Goal: Information Seeking & Learning: Learn about a topic

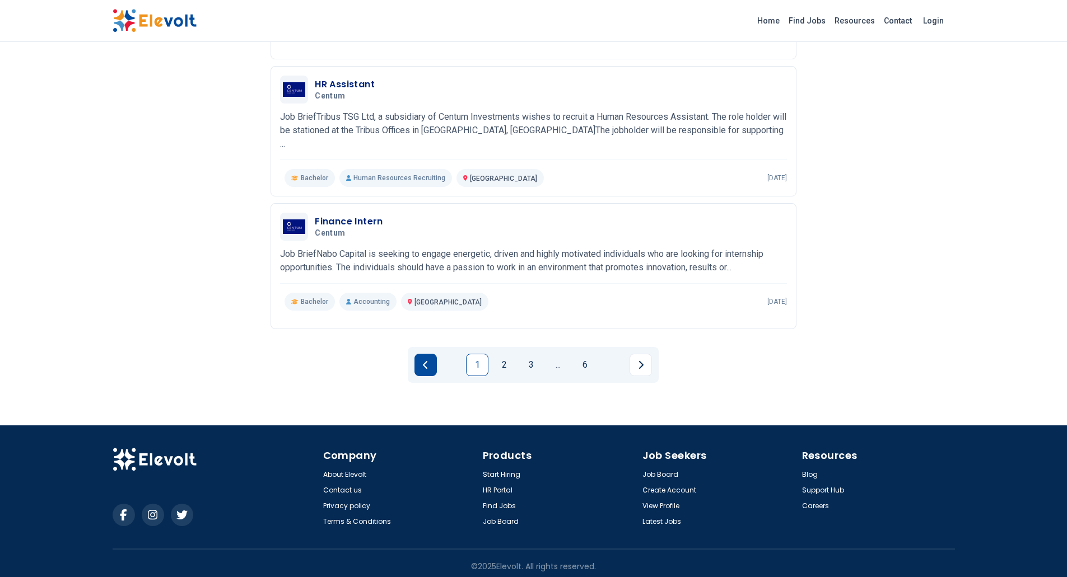
scroll to position [1189, 0]
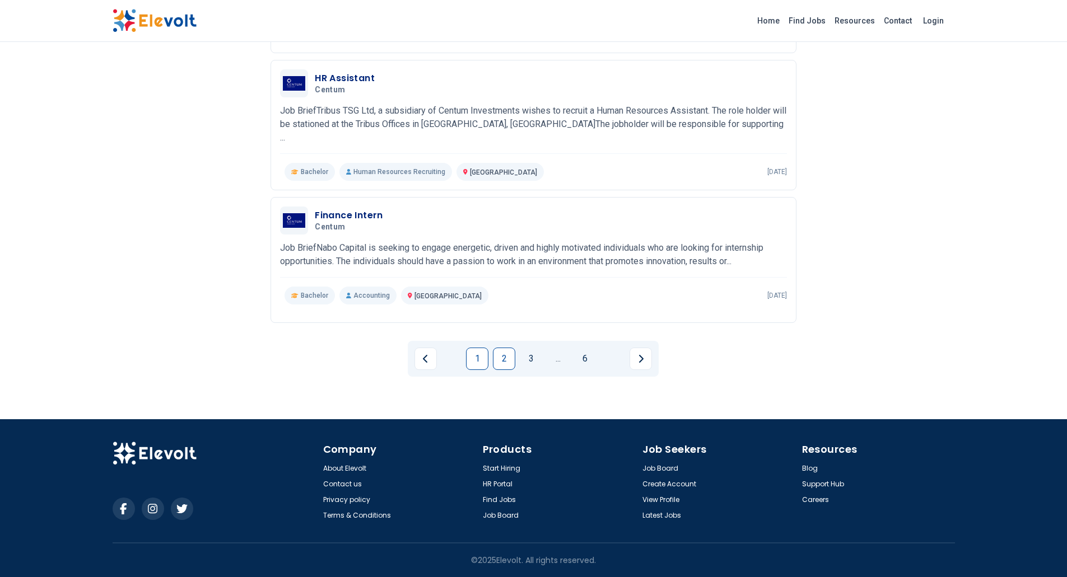
click at [500, 362] on link "2" at bounding box center [504, 359] width 22 height 22
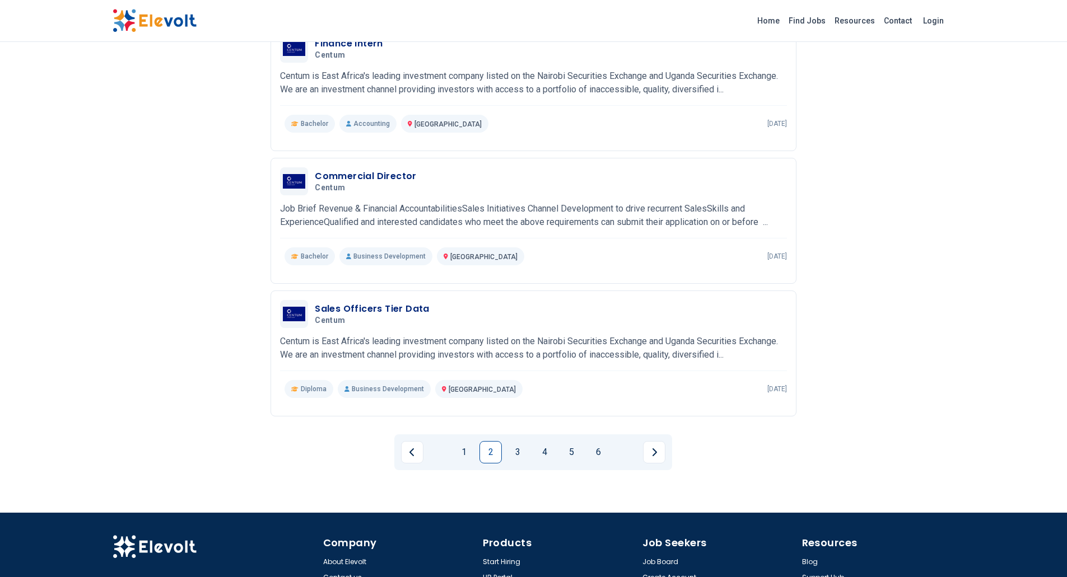
scroll to position [1176, 0]
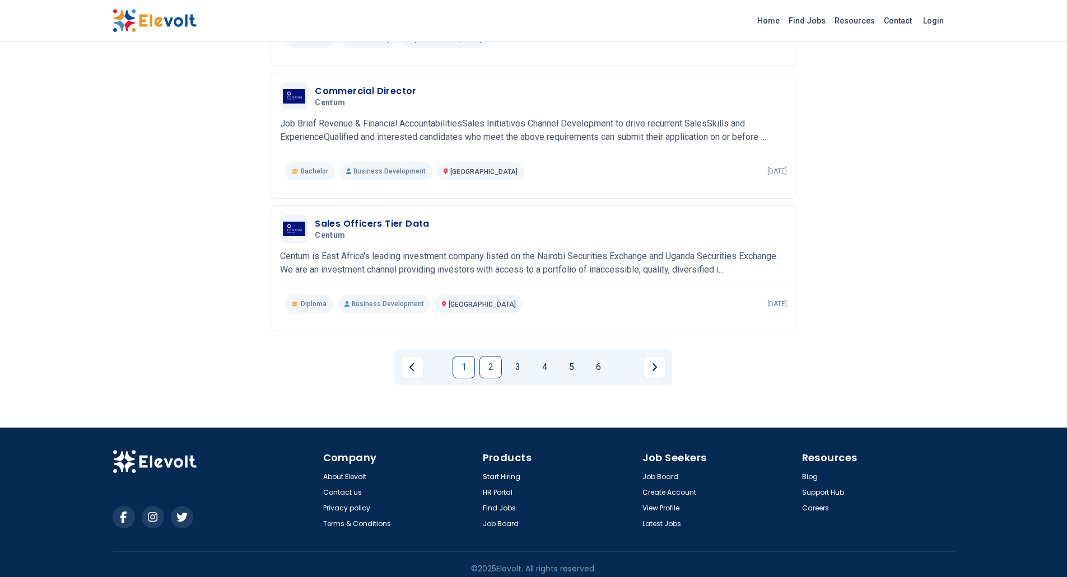
click at [462, 363] on link "1" at bounding box center [463, 367] width 22 height 22
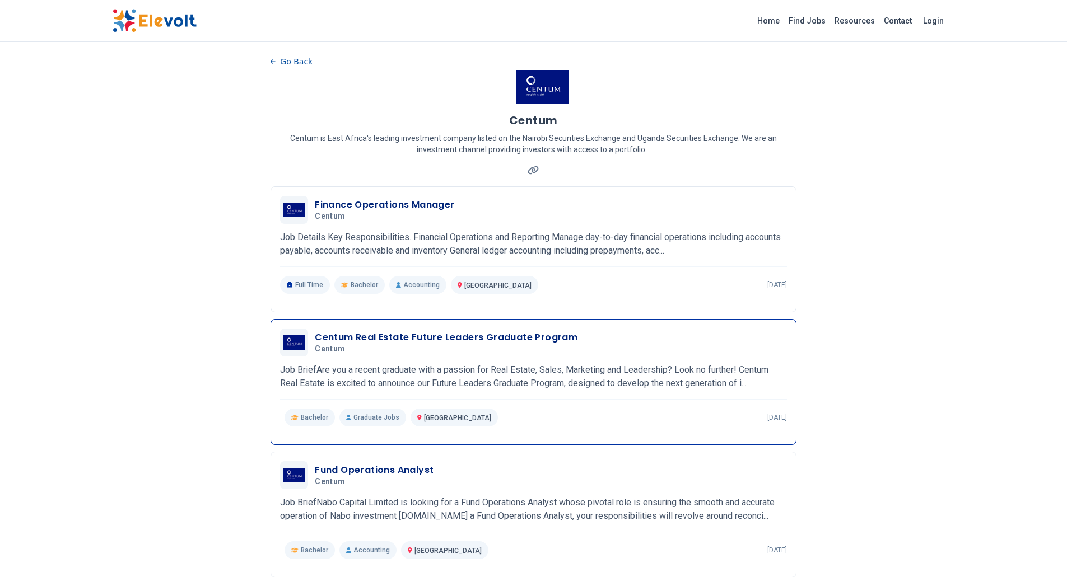
scroll to position [0, 0]
click at [380, 207] on h3 "Finance Operations Manager" at bounding box center [384, 205] width 139 height 13
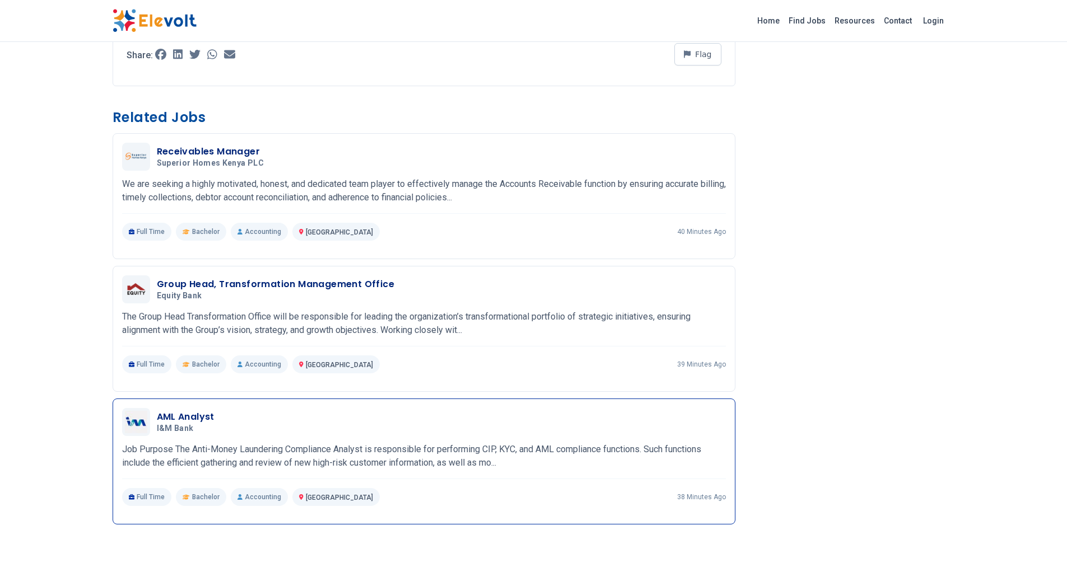
scroll to position [952, 0]
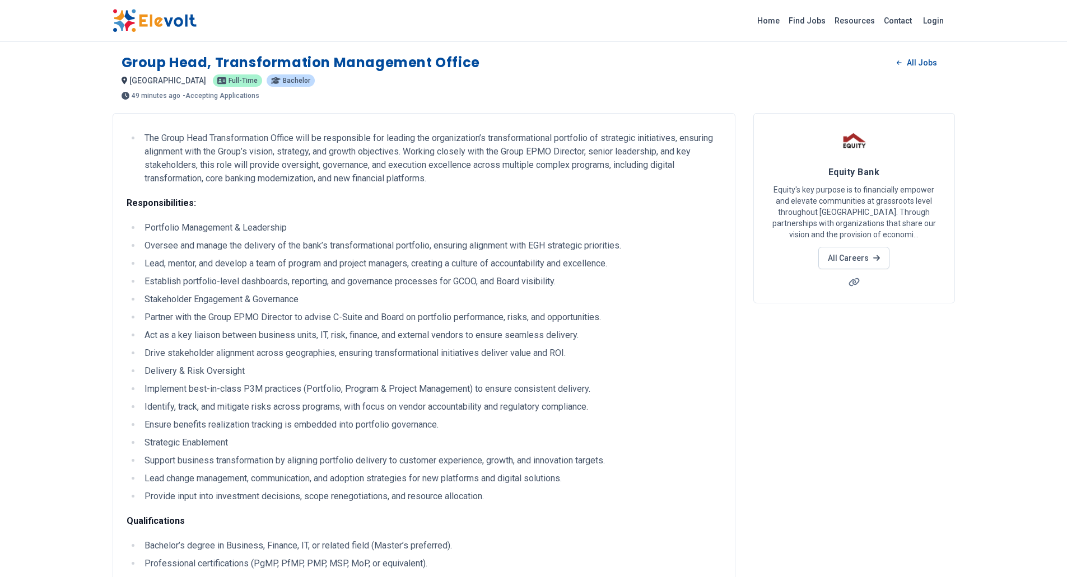
click at [155, 19] on img at bounding box center [155, 21] width 84 height 24
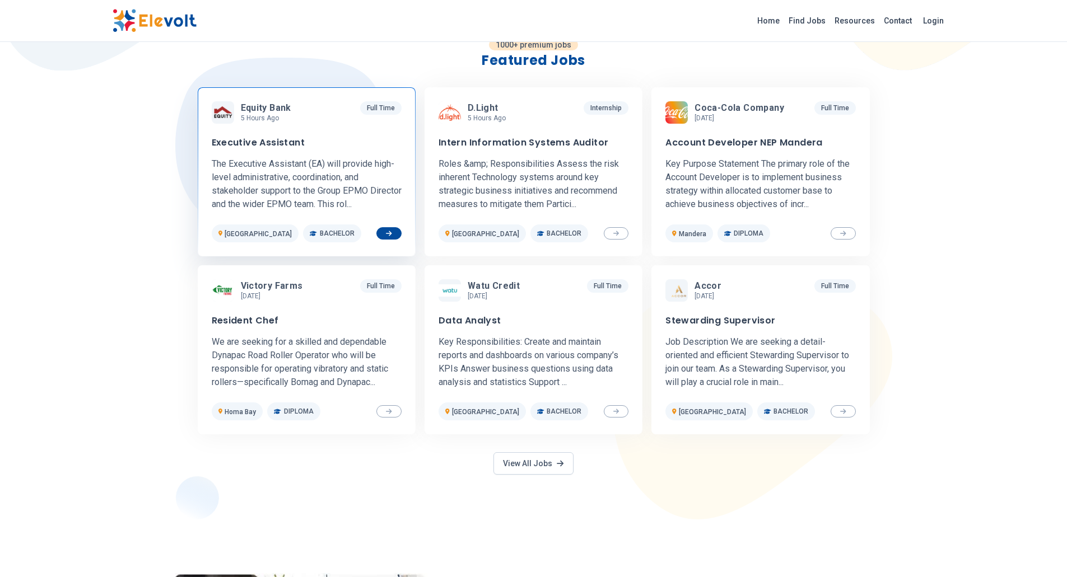
scroll to position [336, 0]
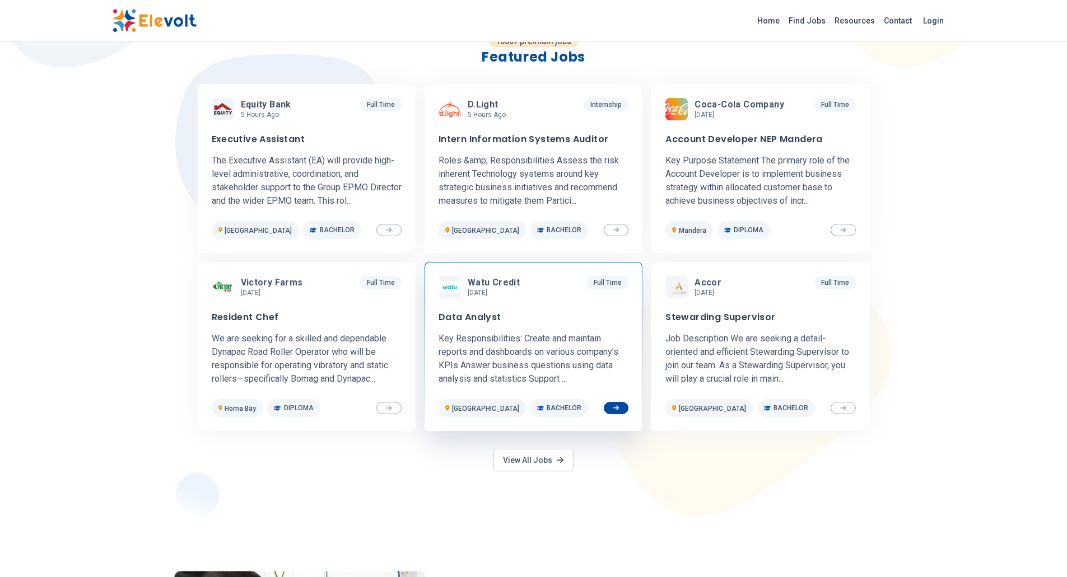
click at [507, 319] on div "Data Analyst" at bounding box center [533, 317] width 190 height 11
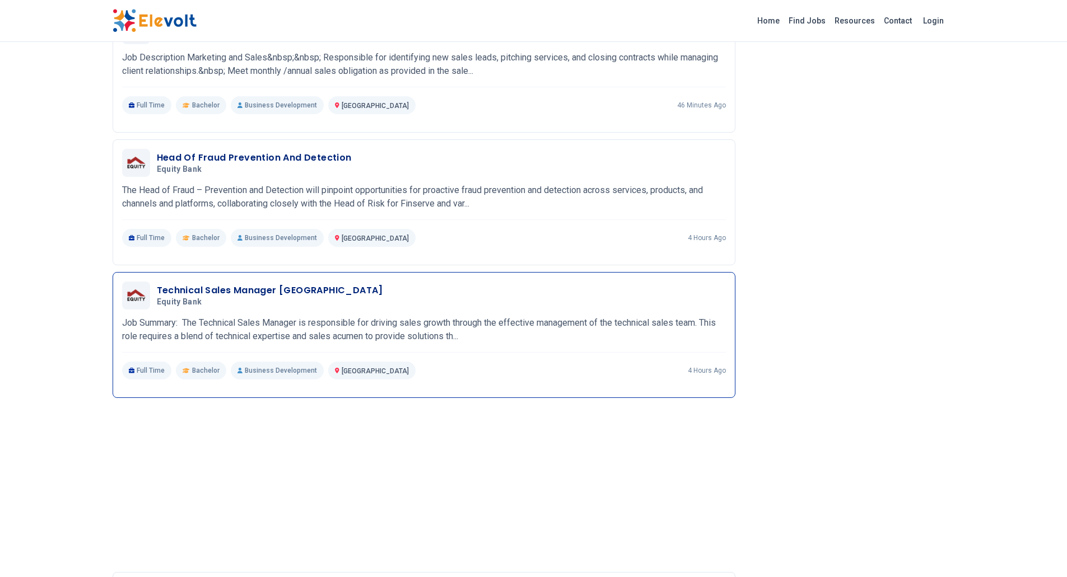
scroll to position [557, 0]
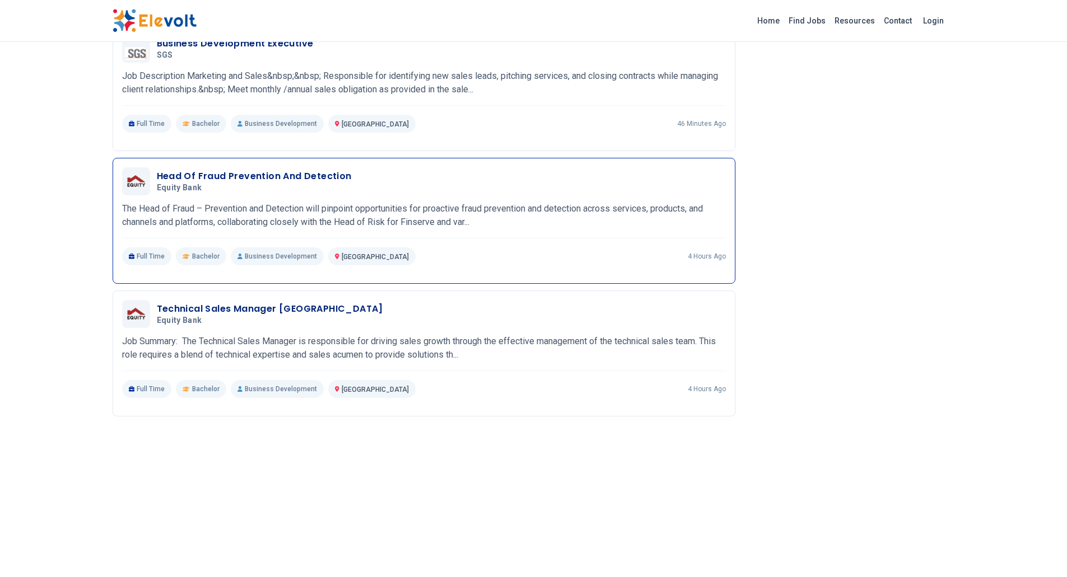
click at [231, 175] on h3 "Head Of Fraud Prevention And Detection" at bounding box center [254, 176] width 195 height 13
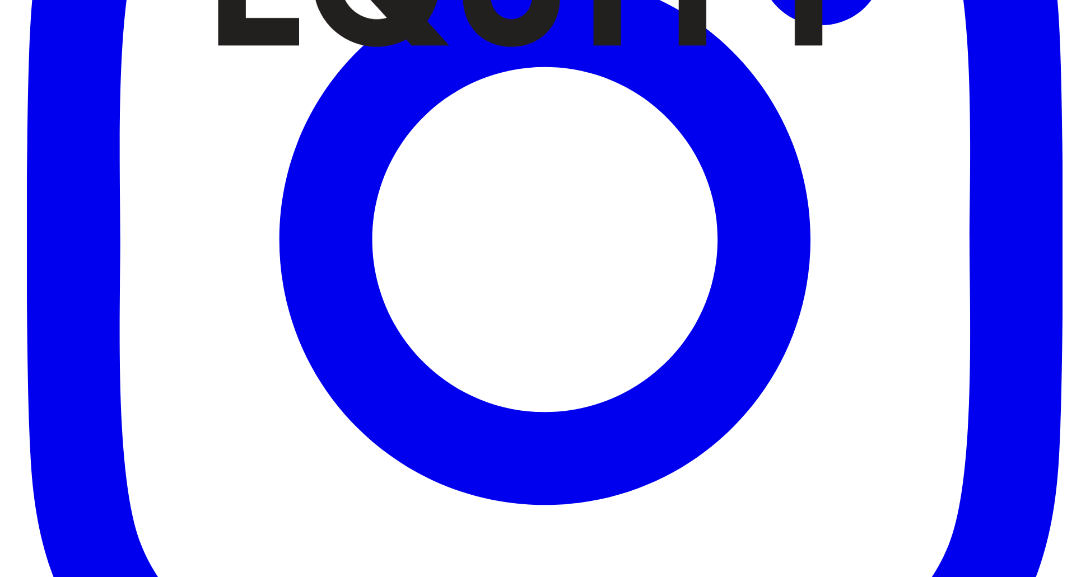
scroll to position [448, 0]
